Goal: Task Accomplishment & Management: Complete application form

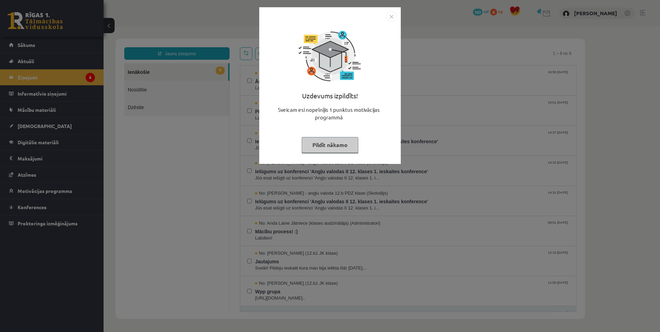
click at [342, 141] on button "Pildīt nākamo" at bounding box center [330, 145] width 57 height 16
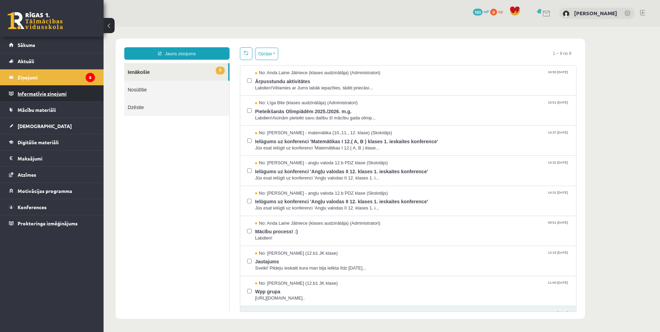
click at [57, 91] on legend "Informatīvie ziņojumi 0" at bounding box center [56, 94] width 77 height 16
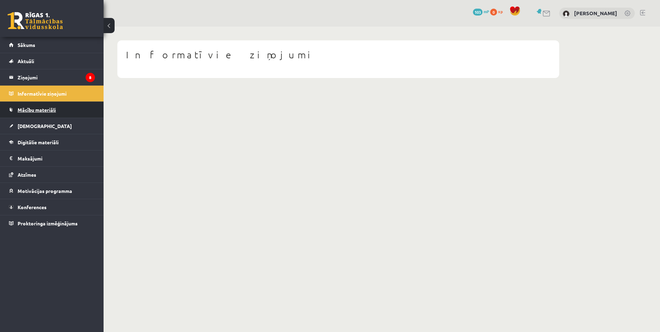
click at [62, 107] on link "Mācību materiāli" at bounding box center [52, 110] width 86 height 16
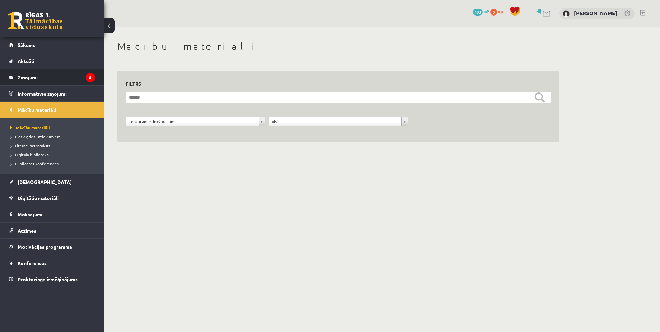
click at [39, 80] on legend "Ziņojumi 8" at bounding box center [56, 77] width 77 height 16
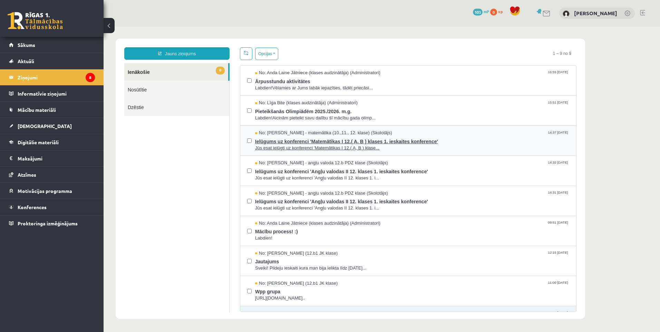
click at [349, 136] on span "Ielūgums uz konferenci 'Matemātikas I 12.( A, B ) klases 1. ieskaites konferenc…" at bounding box center [412, 140] width 314 height 9
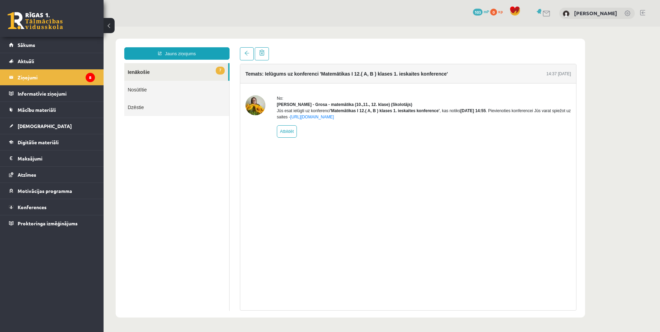
click at [350, 138] on div "No: Laima Tukāne - Grosa - matemātika (10.,11., 12. klase) (Skolotājs) Jūs esat…" at bounding box center [424, 116] width 294 height 42
click at [59, 107] on link "Mācību materiāli" at bounding box center [52, 110] width 86 height 16
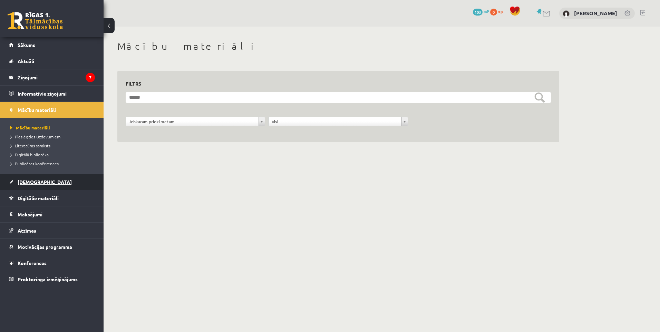
click at [58, 178] on link "[DEMOGRAPHIC_DATA]" at bounding box center [52, 182] width 86 height 16
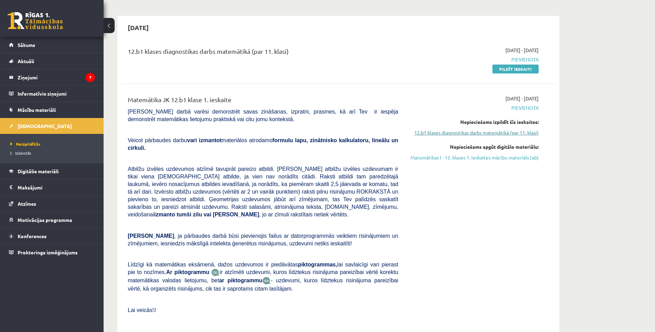
scroll to position [69, 0]
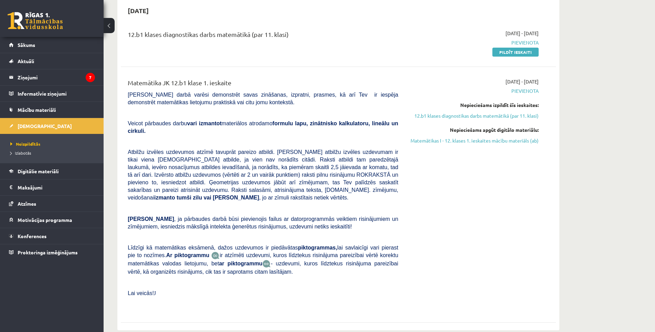
drag, startPoint x: 522, startPoint y: 141, endPoint x: 368, endPoint y: 34, distance: 187.0
click at [522, 141] on link "Matemātikas I - 12. klases 1. ieskaites mācību materiāls (ab)" at bounding box center [474, 140] width 130 height 7
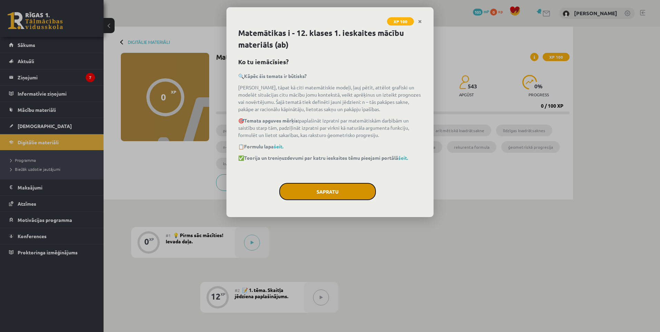
click at [328, 191] on button "Sapratu" at bounding box center [327, 191] width 97 height 17
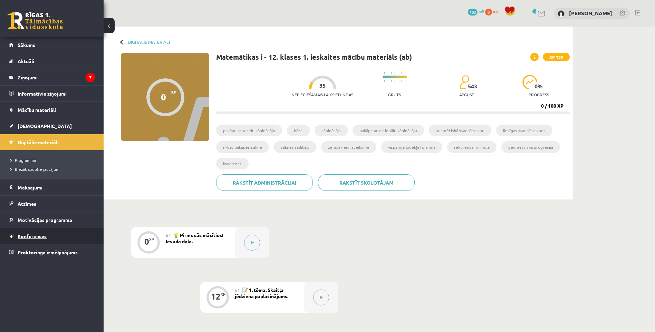
click at [42, 241] on link "Konferences" at bounding box center [52, 236] width 86 height 16
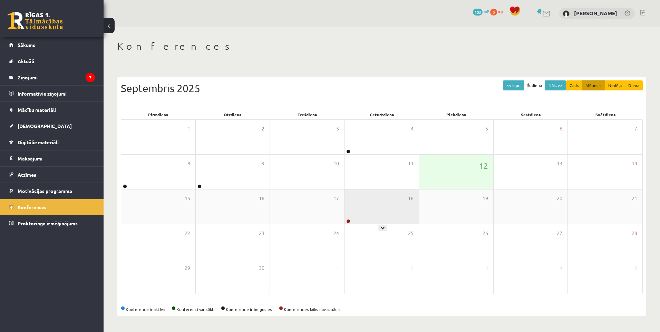
click at [351, 221] on div at bounding box center [348, 221] width 7 height 5
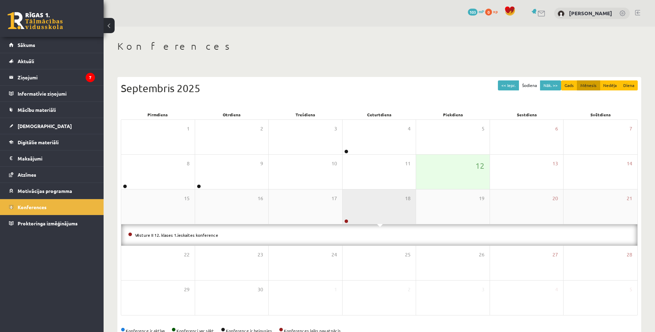
click at [355, 205] on div "18" at bounding box center [380, 207] width 74 height 35
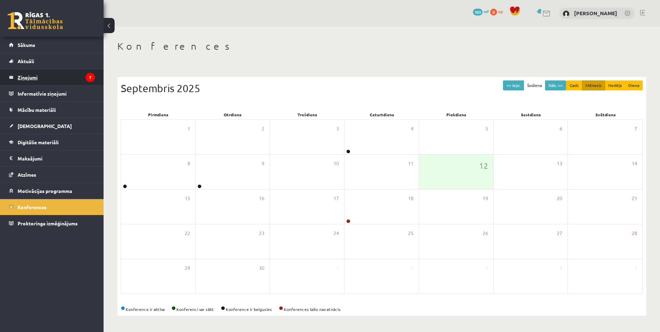
click at [50, 82] on legend "Ziņojumi 7" at bounding box center [56, 77] width 77 height 16
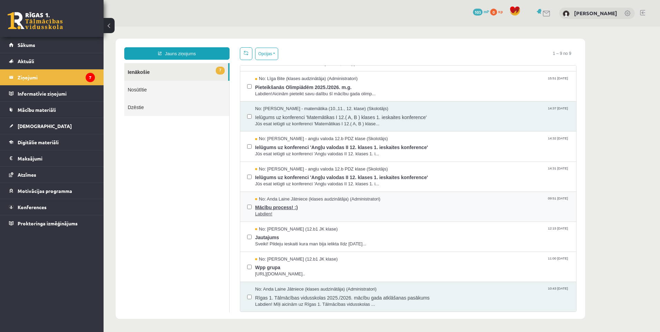
click at [301, 206] on span "Mācību process! :)" at bounding box center [412, 206] width 314 height 9
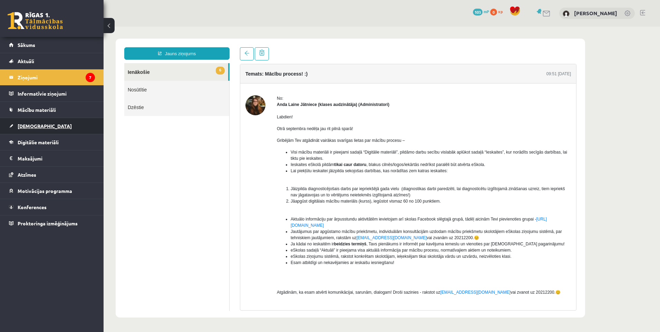
click at [27, 129] on span "[DEMOGRAPHIC_DATA]" at bounding box center [45, 126] width 54 height 6
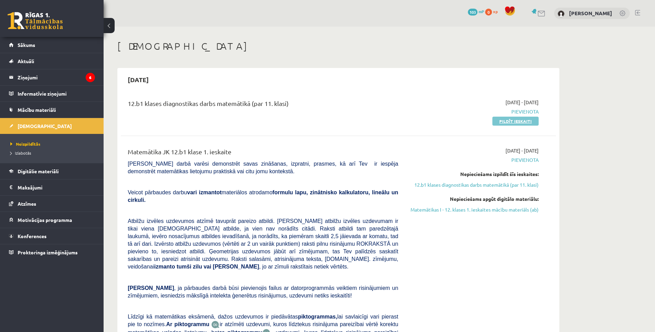
click at [525, 121] on link "Pildīt ieskaiti" at bounding box center [516, 121] width 46 height 9
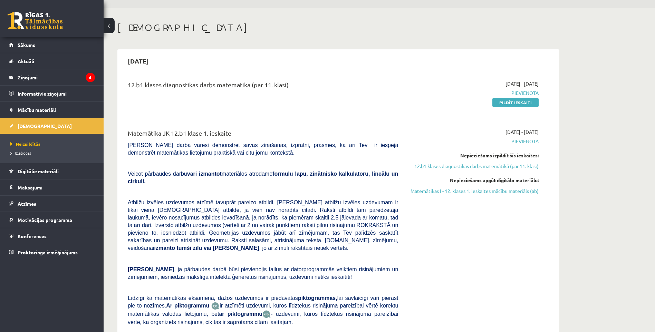
scroll to position [35, 0]
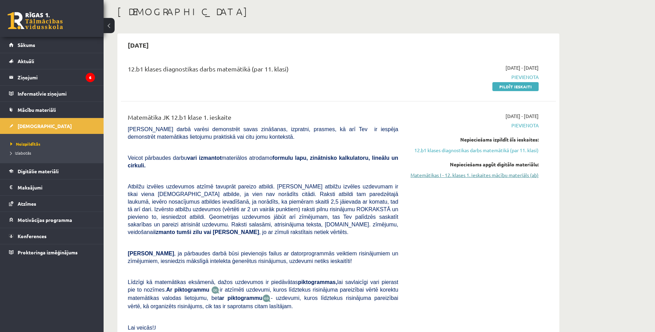
click at [504, 174] on link "Matemātikas I - 12. klases 1. ieskaites mācību materiāls (ab)" at bounding box center [474, 175] width 130 height 7
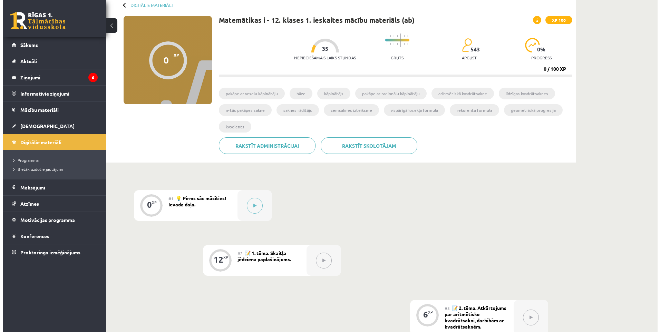
scroll to position [69, 0]
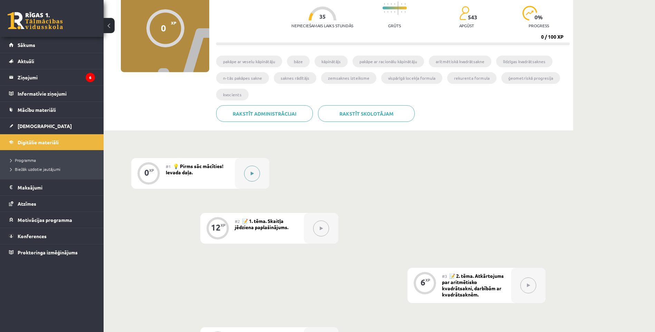
click at [253, 173] on icon at bounding box center [252, 174] width 3 height 4
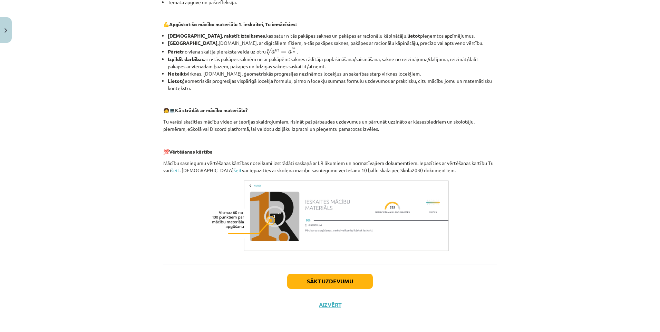
scroll to position [223, 0]
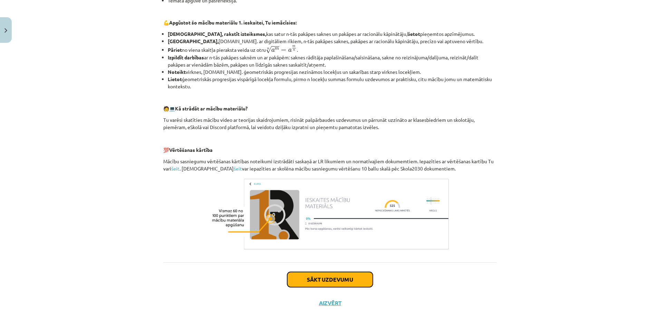
click at [326, 281] on button "Sākt uzdevumu" at bounding box center [330, 279] width 86 height 15
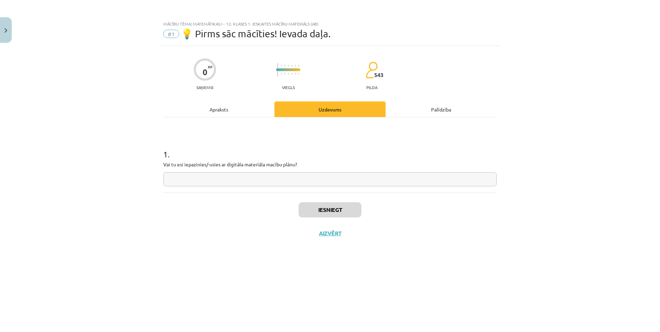
scroll to position [0, 0]
click at [266, 178] on input "text" at bounding box center [330, 179] width 334 height 14
type input "**"
click at [337, 210] on button "Iesniegt" at bounding box center [330, 209] width 63 height 15
click at [333, 210] on button "Iesniegt" at bounding box center [330, 209] width 63 height 15
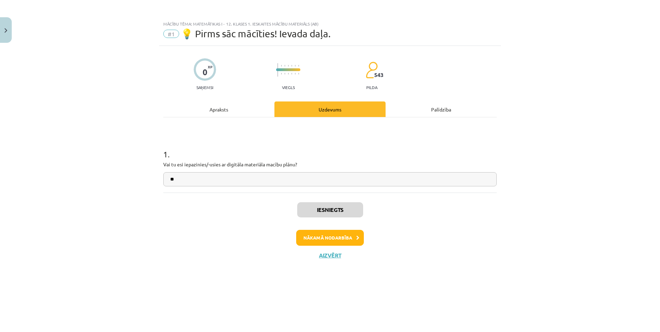
click at [479, 186] on div "1 . Vai tu esi iepazinies/-usies ar digitāla materiāla macību plānu? **" at bounding box center [330, 154] width 334 height 75
drag, startPoint x: 480, startPoint y: 189, endPoint x: 457, endPoint y: 159, distance: 37.7
click at [458, 159] on div "1 . Vai tu esi iepazinies/-usies ar digitāla materiāla macību plānu? **" at bounding box center [330, 161] width 334 height 49
click at [332, 238] on button "Nākamā nodarbība" at bounding box center [330, 238] width 68 height 16
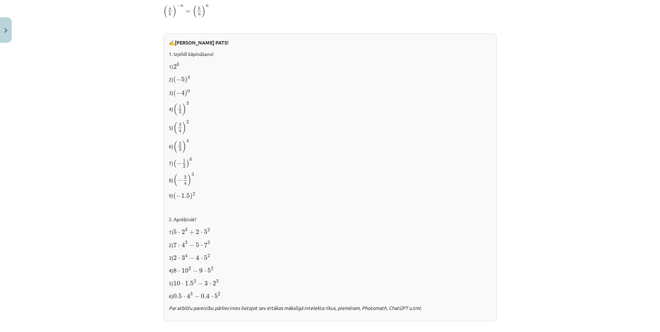
scroll to position [649, 0]
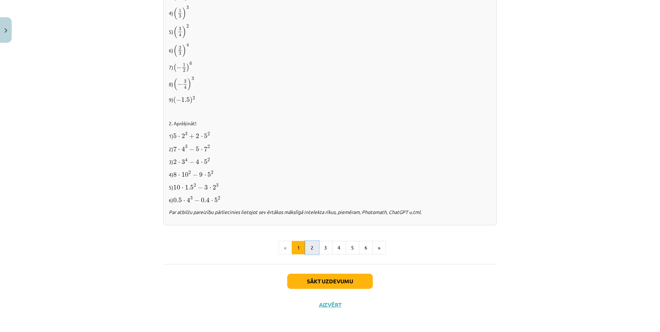
click at [310, 247] on button "2" at bounding box center [312, 248] width 14 height 14
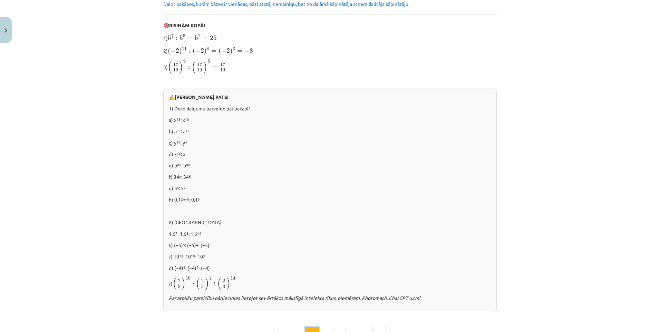
scroll to position [401, 0]
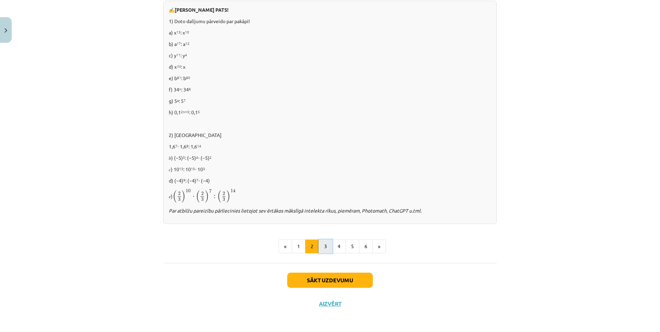
click at [326, 246] on button "3" at bounding box center [326, 247] width 14 height 14
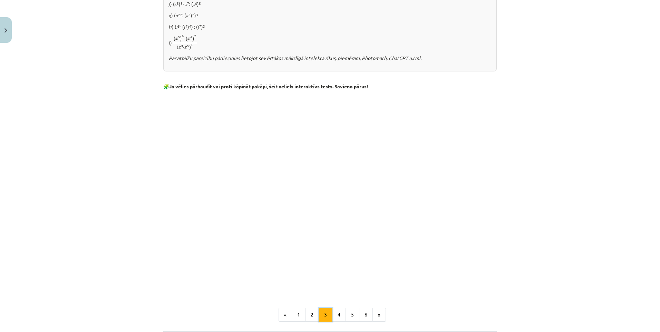
scroll to position [541, 0]
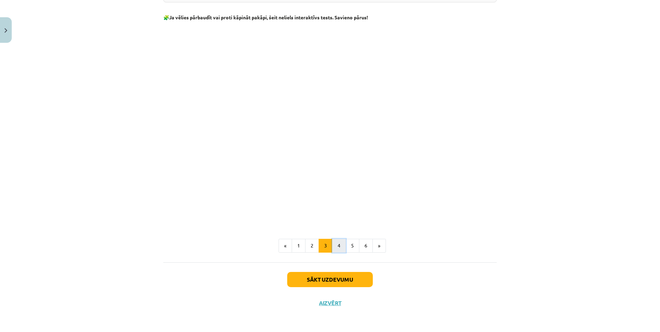
click at [335, 245] on button "4" at bounding box center [339, 246] width 14 height 14
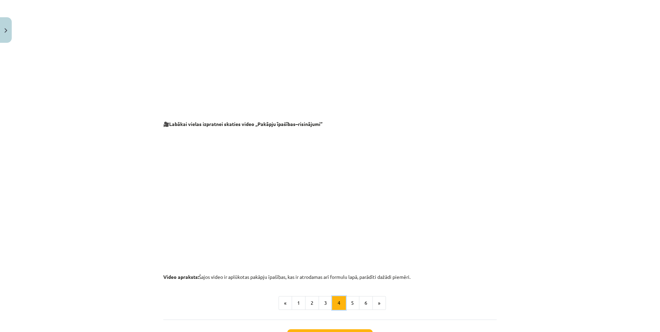
scroll to position [647, 0]
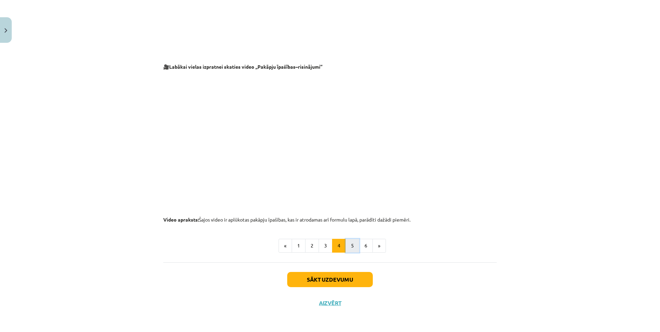
click at [349, 242] on button "5" at bounding box center [353, 246] width 14 height 14
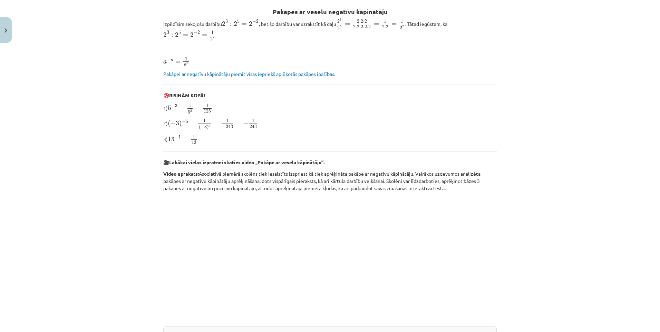
scroll to position [124, 0]
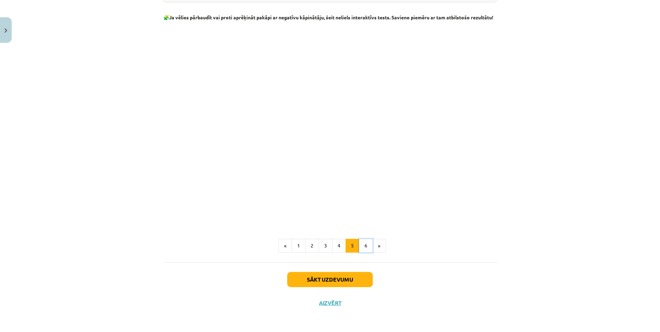
click at [365, 243] on button "6" at bounding box center [366, 246] width 14 height 14
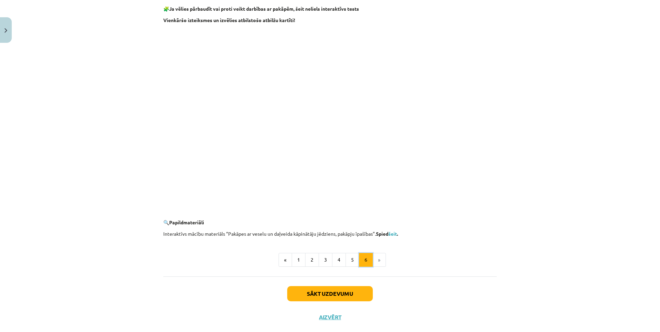
scroll to position [584, 0]
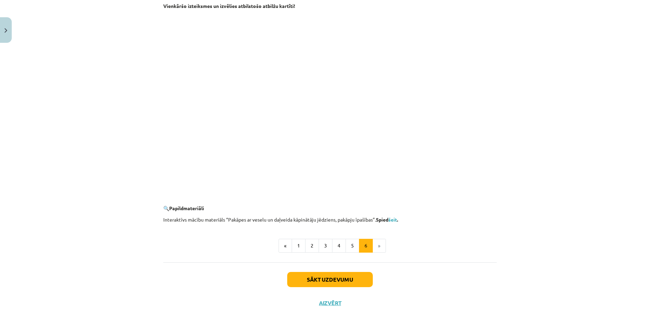
click at [378, 246] on li "»" at bounding box center [379, 246] width 13 height 14
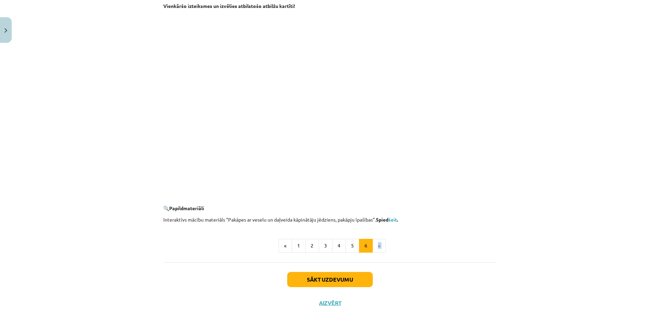
click at [502, 260] on div "Mācību tēma: Matemātikas i - 12. klases 1. ieskaites mācību materiāls (ab) #2 📝…" at bounding box center [330, 166] width 660 height 332
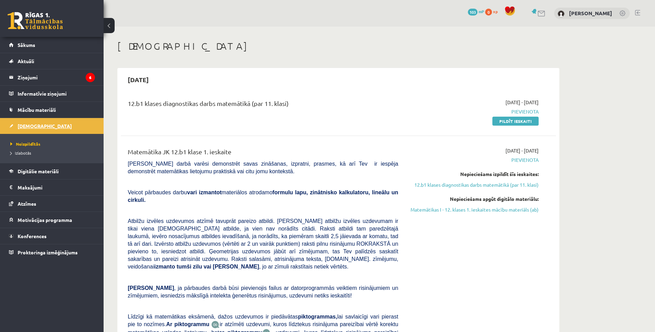
click at [38, 126] on span "[DEMOGRAPHIC_DATA]" at bounding box center [45, 126] width 54 height 6
click at [48, 78] on legend "Ziņojumi 7" at bounding box center [56, 77] width 77 height 16
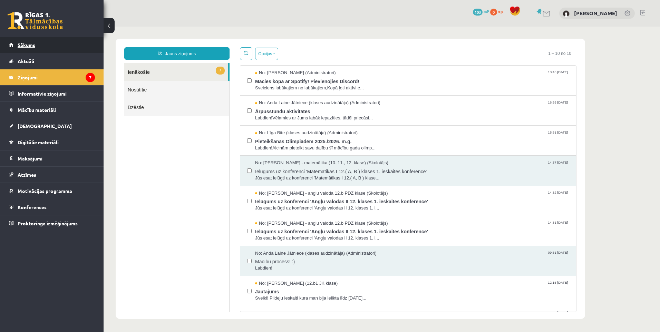
click at [26, 47] on span "Sākums" at bounding box center [27, 45] width 18 height 6
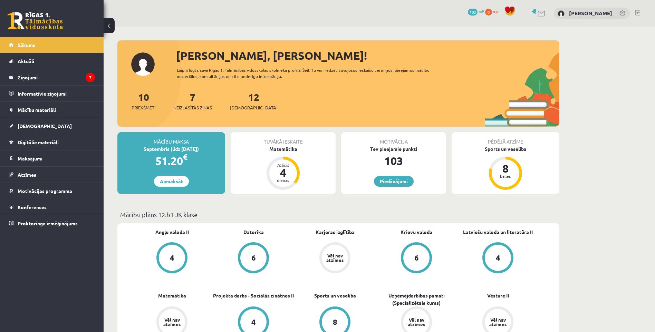
click at [325, 165] on div "Tuvākā ieskaite Matemātika Atlicis 4 dienas" at bounding box center [283, 163] width 105 height 62
click at [285, 177] on div "4" at bounding box center [283, 172] width 21 height 11
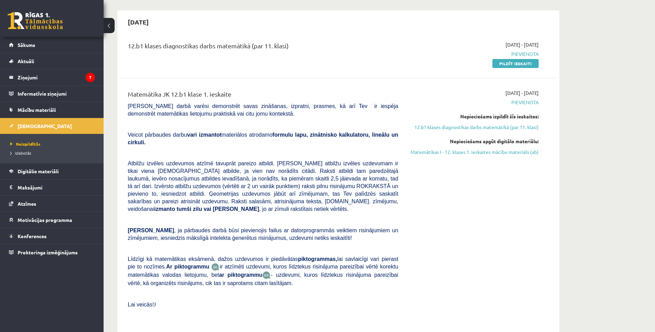
scroll to position [69, 0]
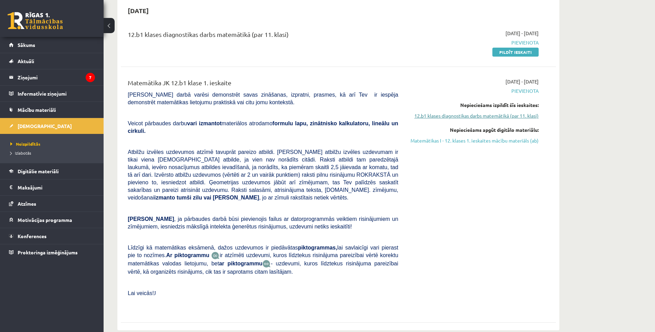
click at [480, 115] on link "12.b1 klases diagnostikas darbs matemātikā (par 11. klasi)" at bounding box center [474, 115] width 130 height 7
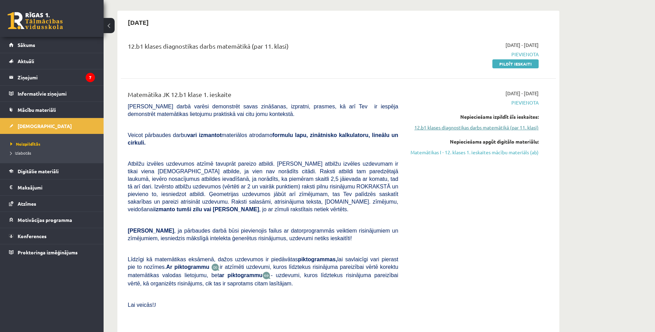
click at [488, 126] on link "12.b1 klases diagnostikas darbs matemātikā (par 11. klasi)" at bounding box center [474, 127] width 130 height 7
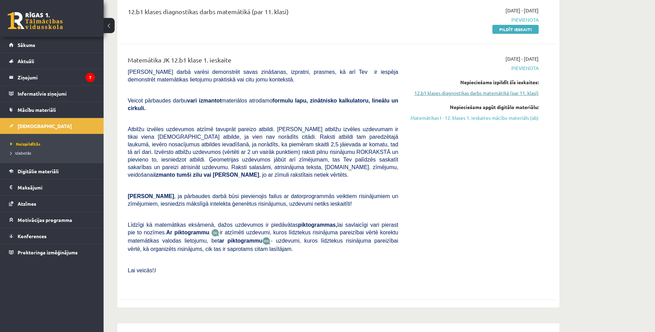
click at [497, 94] on link "12.b1 klases diagnostikas darbs matemātikā (par 11. klasi)" at bounding box center [474, 92] width 130 height 7
click at [479, 94] on link "12.b1 klases diagnostikas darbs matemātikā (par 11. klasi)" at bounding box center [474, 92] width 130 height 7
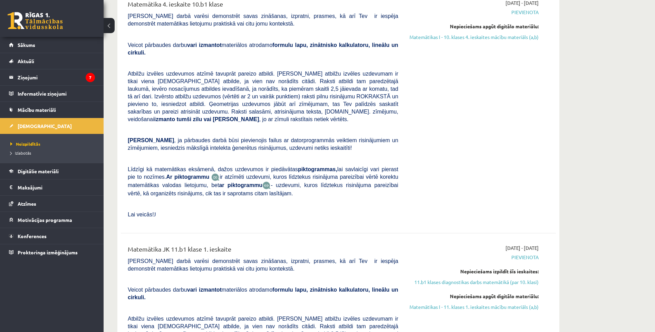
scroll to position [1474, 0]
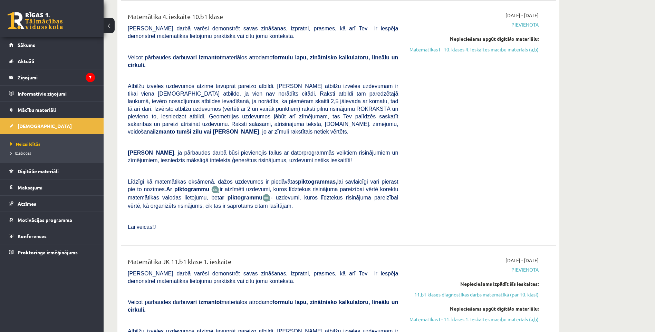
drag, startPoint x: 519, startPoint y: 95, endPoint x: 503, endPoint y: 54, distance: 44.3
click at [469, 47] on div "[DATE] - [DATE] [GEOGRAPHIC_DATA] Nepieciešams apgūt digitālo materiālu: Matemā…" at bounding box center [473, 123] width 141 height 223
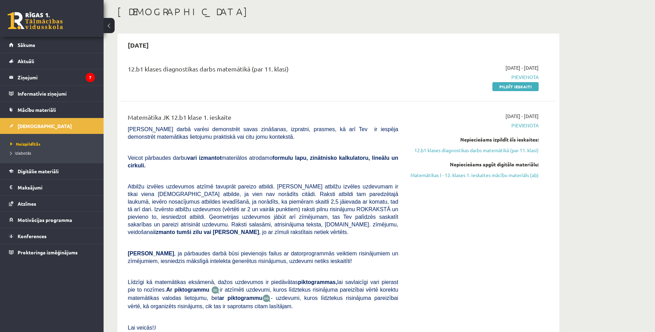
scroll to position [0, 0]
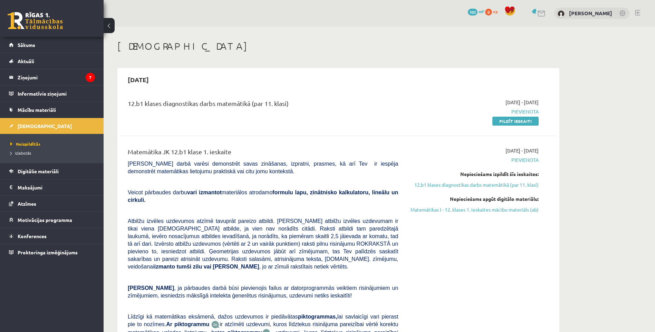
click at [477, 184] on link "12.b1 klases diagnostikas darbs matemātikā (par 11. klasi)" at bounding box center [474, 184] width 130 height 7
click at [477, 184] on div "[DATE] - [DATE] [GEOGRAPHIC_DATA] Nepieciešams izpildīt šīs ieskaites: 12.b1 kl…" at bounding box center [473, 264] width 141 height 234
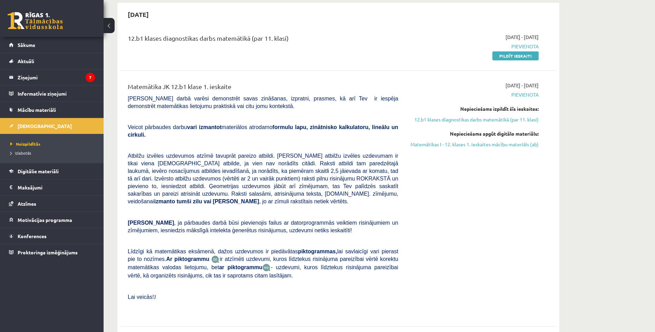
scroll to position [23, 0]
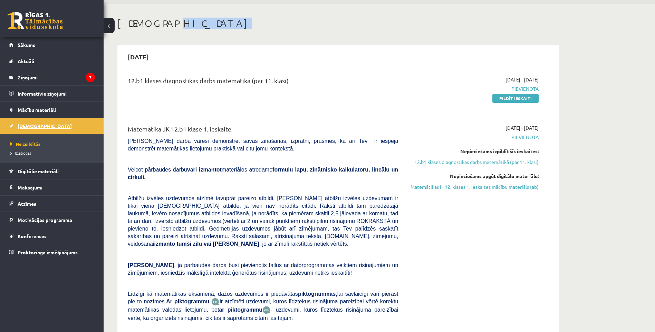
click at [29, 125] on span "[DEMOGRAPHIC_DATA]" at bounding box center [45, 126] width 54 height 6
click at [44, 108] on span "Mācību materiāli" at bounding box center [37, 110] width 38 height 6
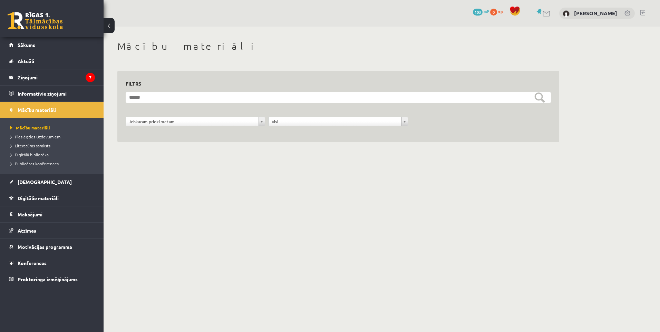
click at [40, 124] on li "Mācību materiāli" at bounding box center [53, 127] width 86 height 9
click at [39, 126] on span "Mācību materiāli" at bounding box center [30, 128] width 40 height 6
click at [63, 179] on link "[DEMOGRAPHIC_DATA]" at bounding box center [52, 182] width 86 height 16
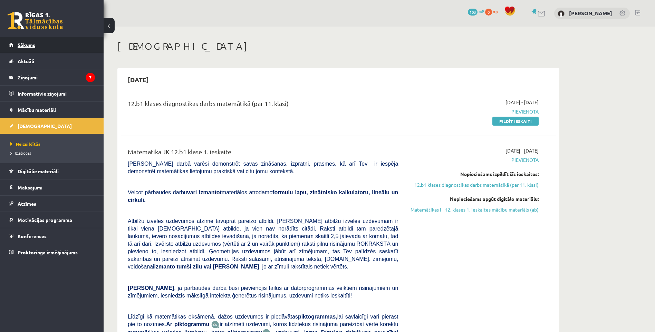
click at [57, 42] on link "Sākums" at bounding box center [52, 45] width 86 height 16
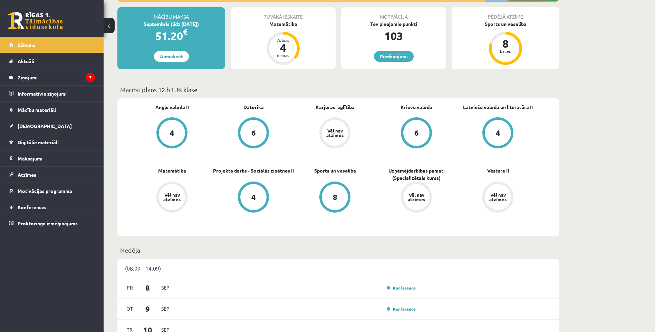
scroll to position [138, 0]
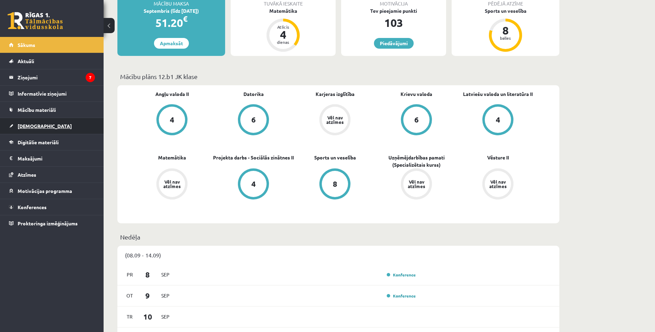
click at [48, 129] on link "[DEMOGRAPHIC_DATA]" at bounding box center [52, 126] width 86 height 16
